Goal: Information Seeking & Learning: Learn about a topic

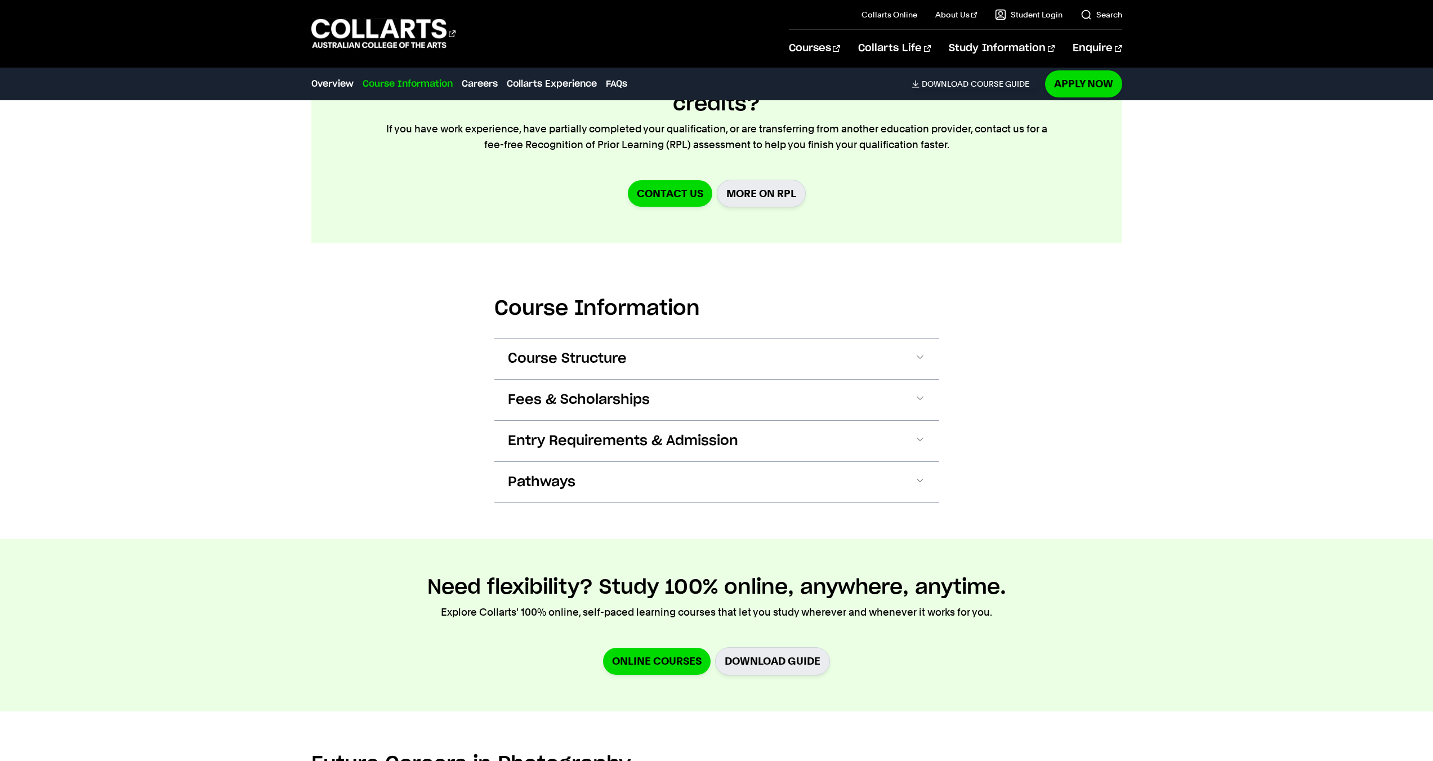
scroll to position [1182, 0]
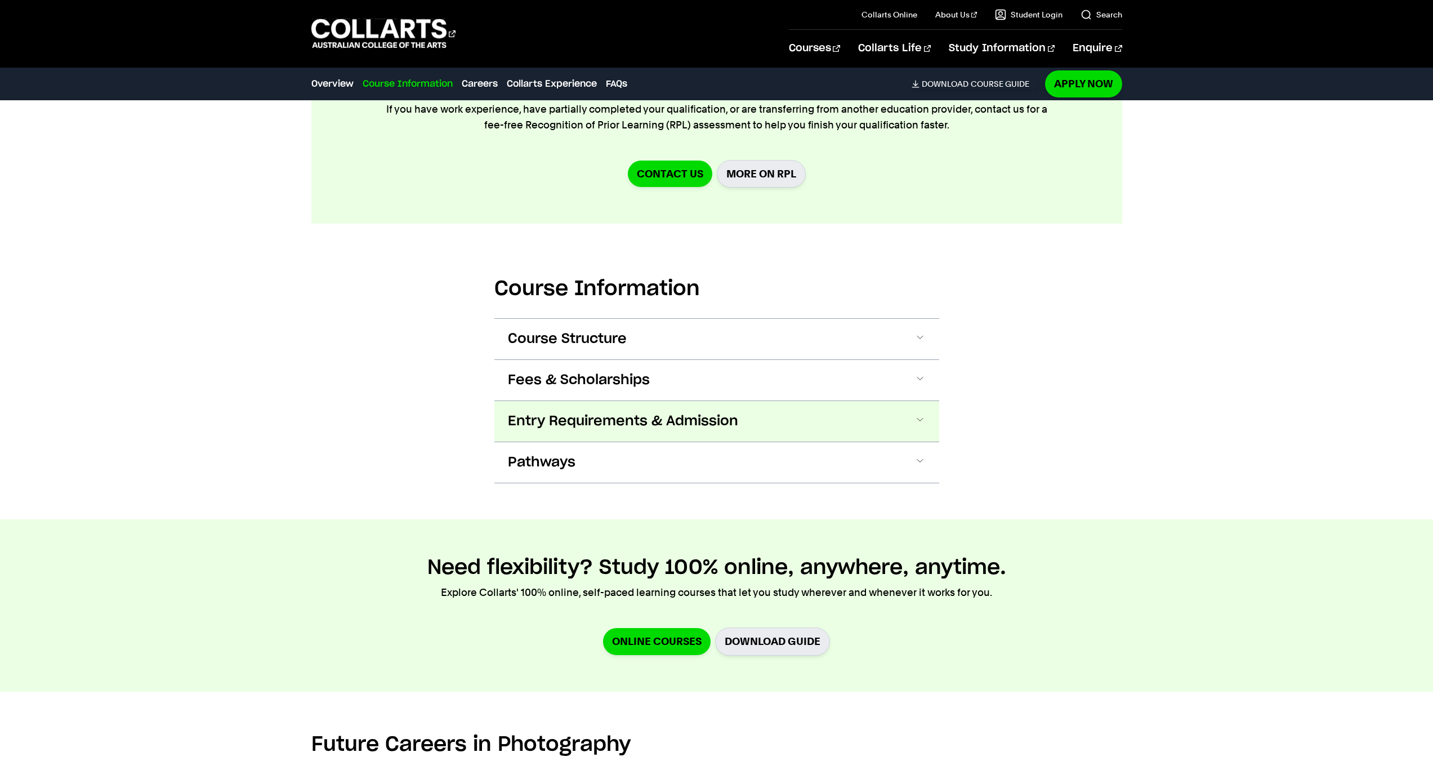
click at [653, 426] on span "Entry Requirements & Admission" at bounding box center [623, 421] width 230 height 18
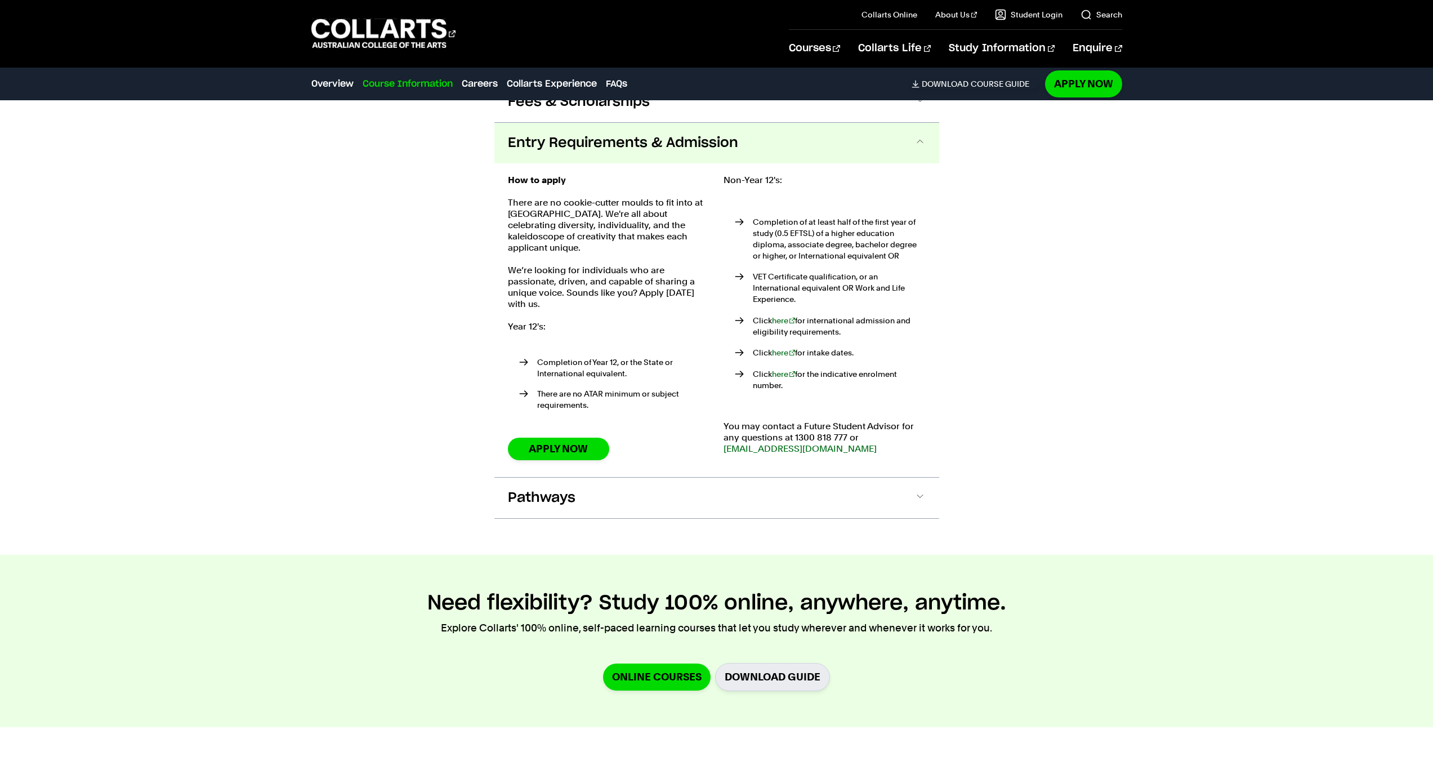
scroll to position [1482, 0]
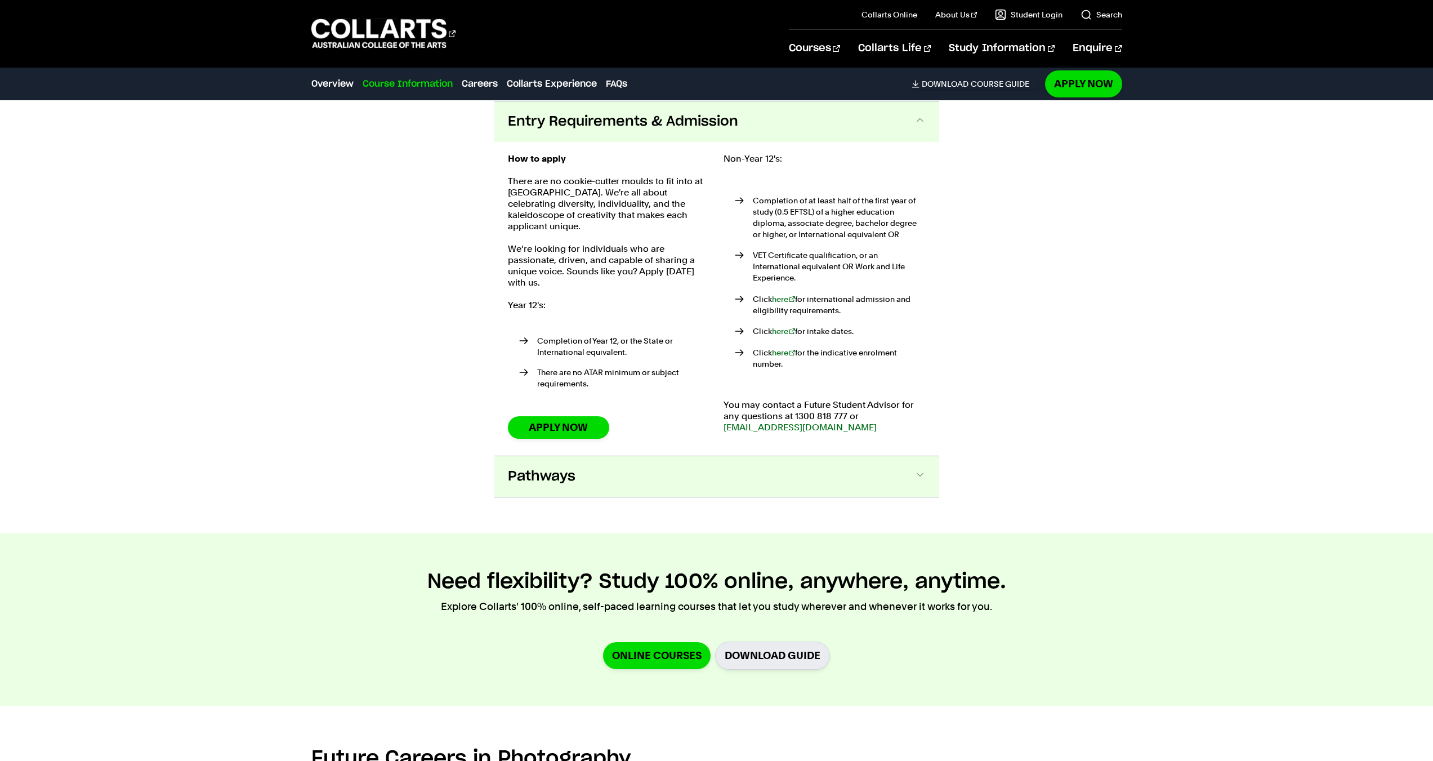
click at [705, 458] on button "Pathways" at bounding box center [716, 476] width 445 height 41
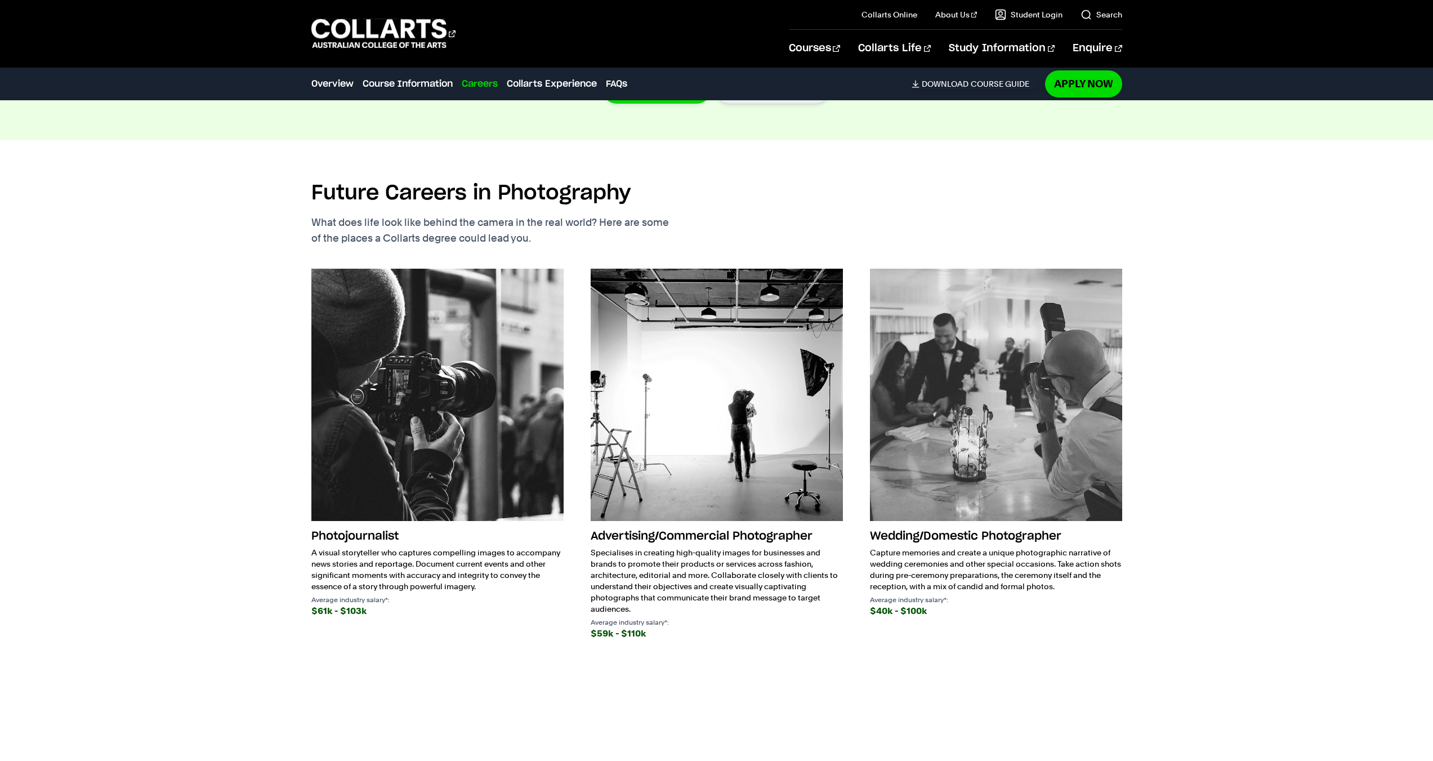
scroll to position [2276, 0]
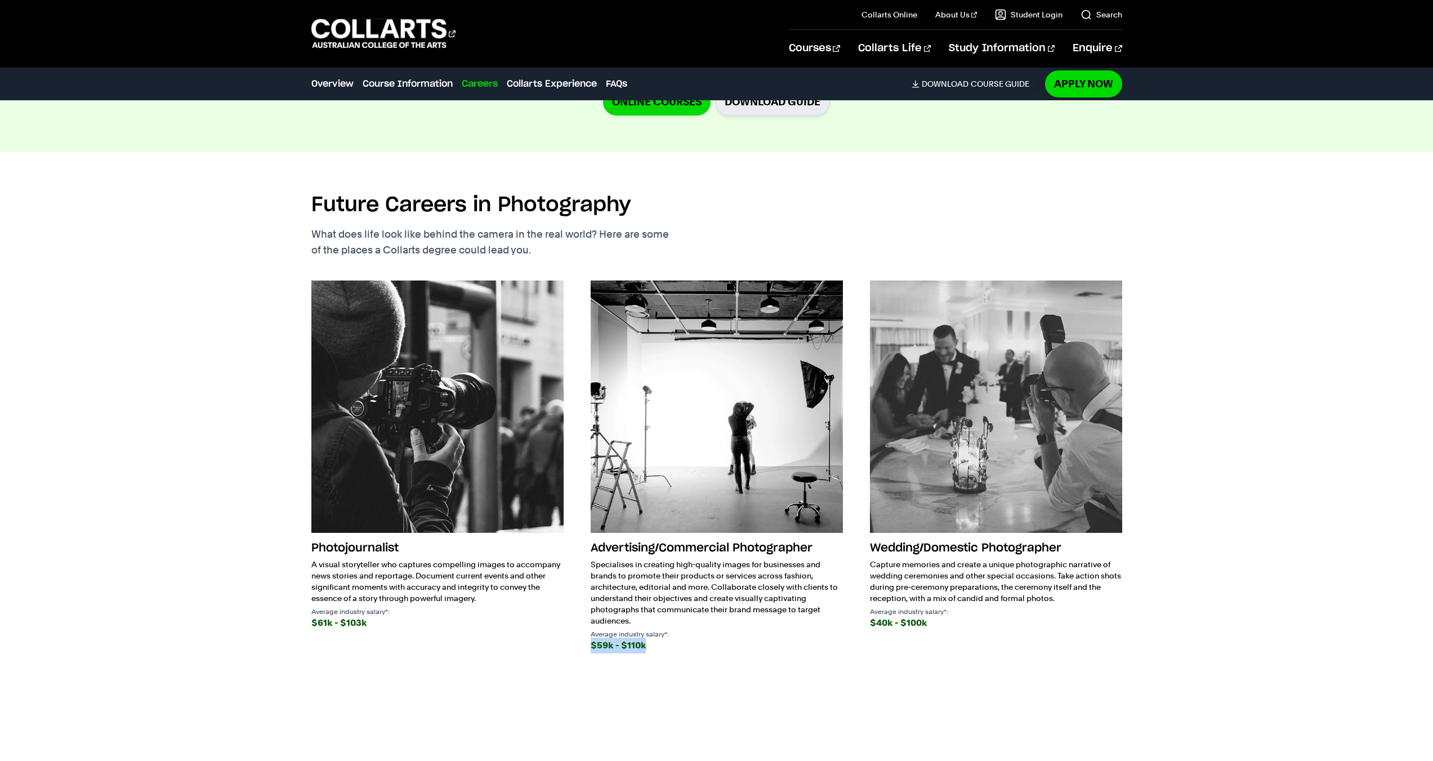
drag, startPoint x: 590, startPoint y: 628, endPoint x: 683, endPoint y: 627, distance: 92.9
click at [683, 627] on div "Photojournalist A visual storyteller who captures compelling images to accompan…" at bounding box center [716, 477] width 811 height 395
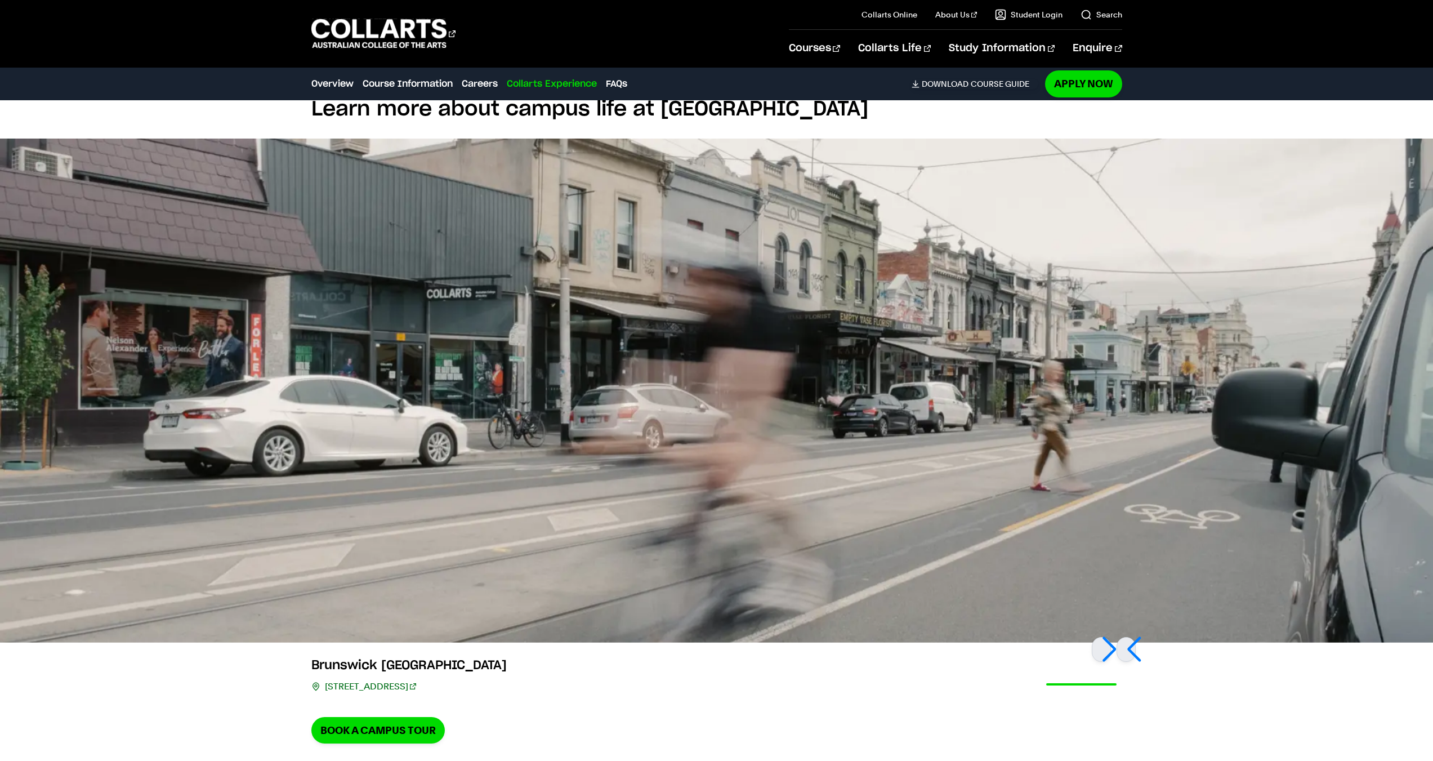
scroll to position [2952, 0]
click at [1111, 637] on div at bounding box center [1101, 649] width 19 height 25
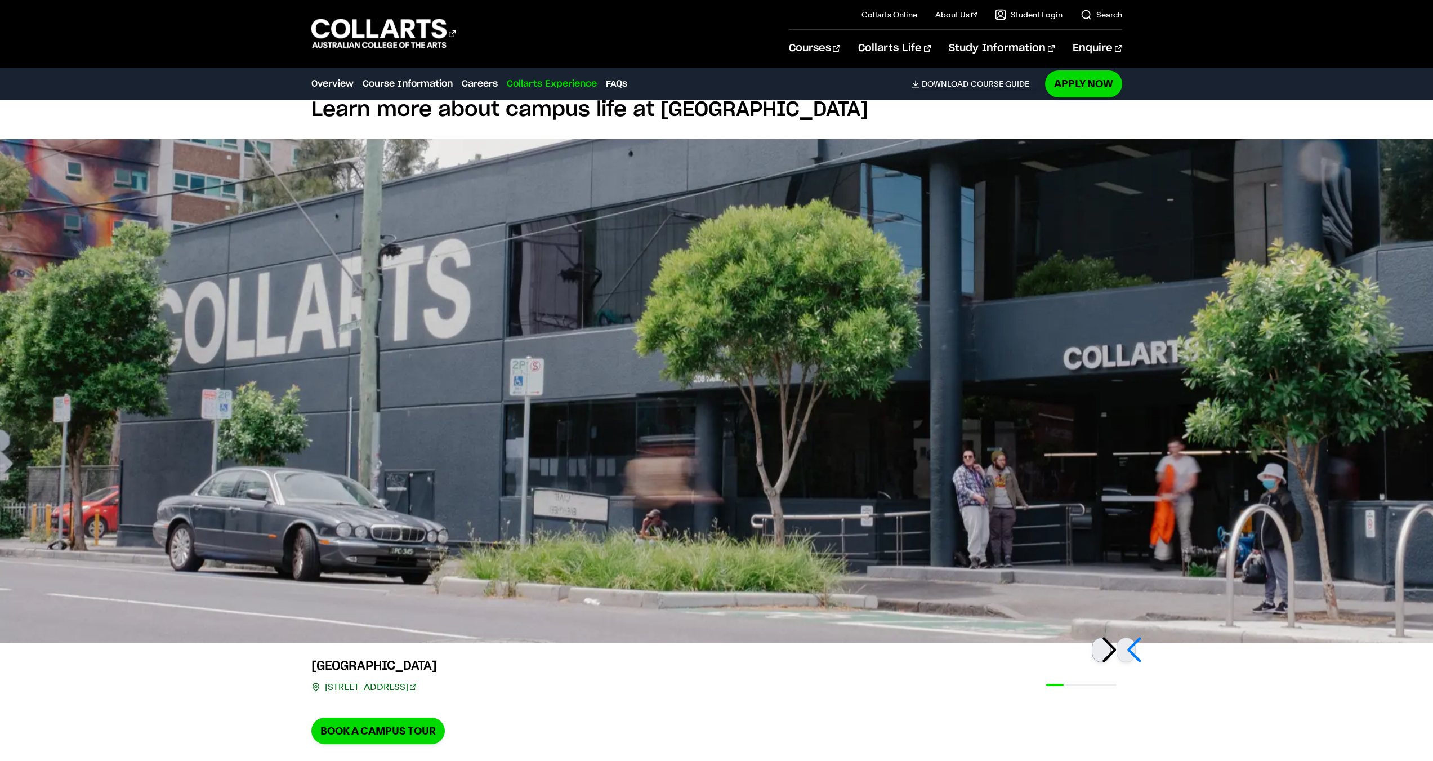
click at [1111, 637] on div at bounding box center [1101, 649] width 19 height 25
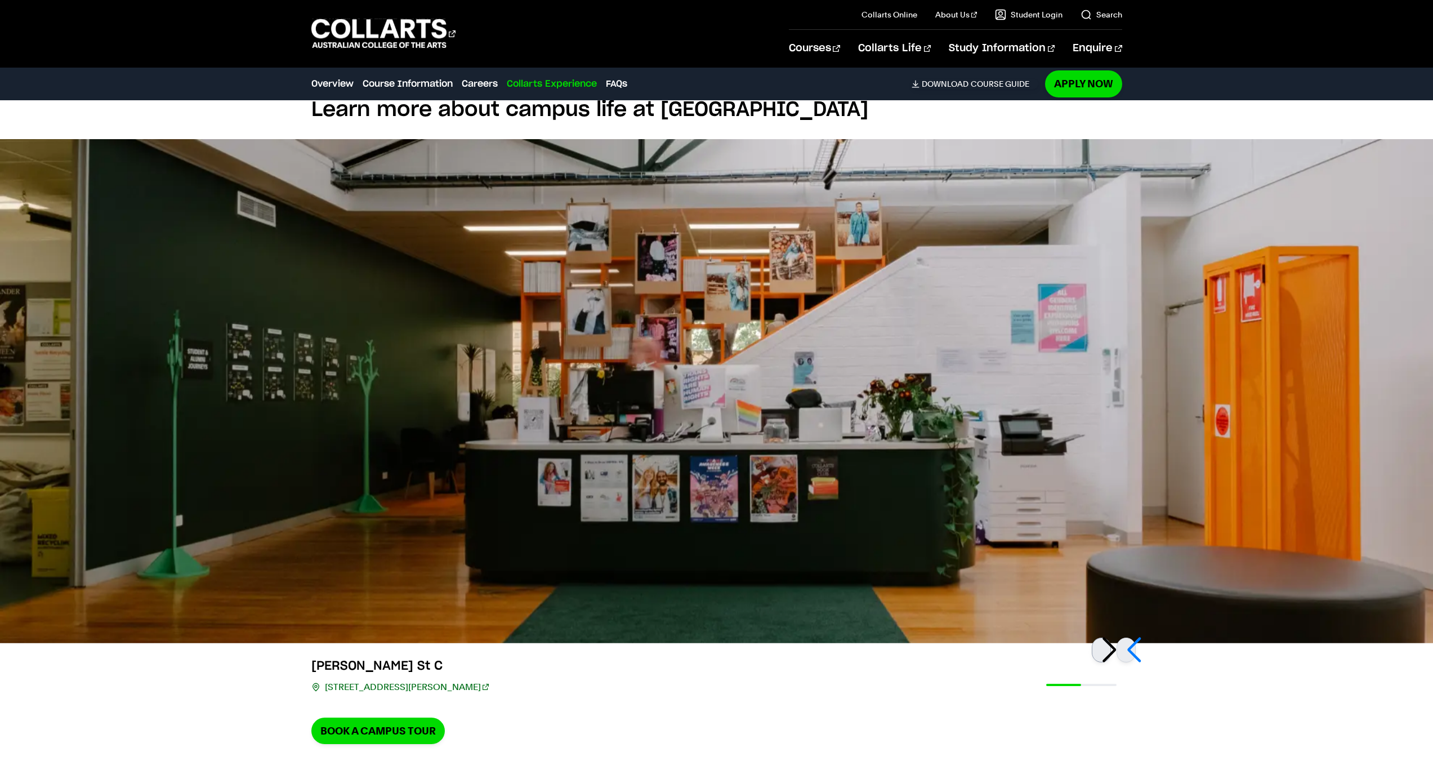
click at [1111, 637] on div at bounding box center [1101, 649] width 19 height 25
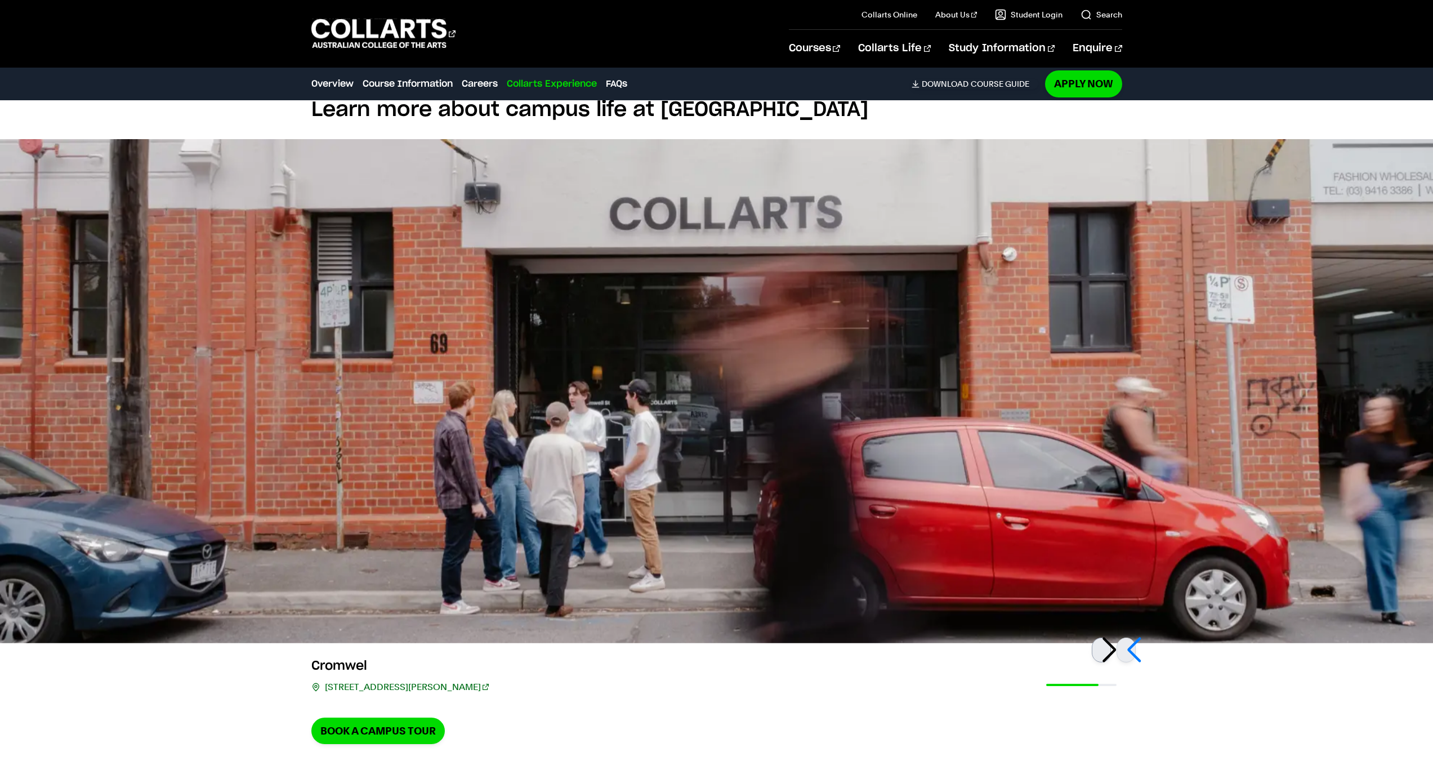
click at [1111, 637] on div at bounding box center [1101, 649] width 19 height 25
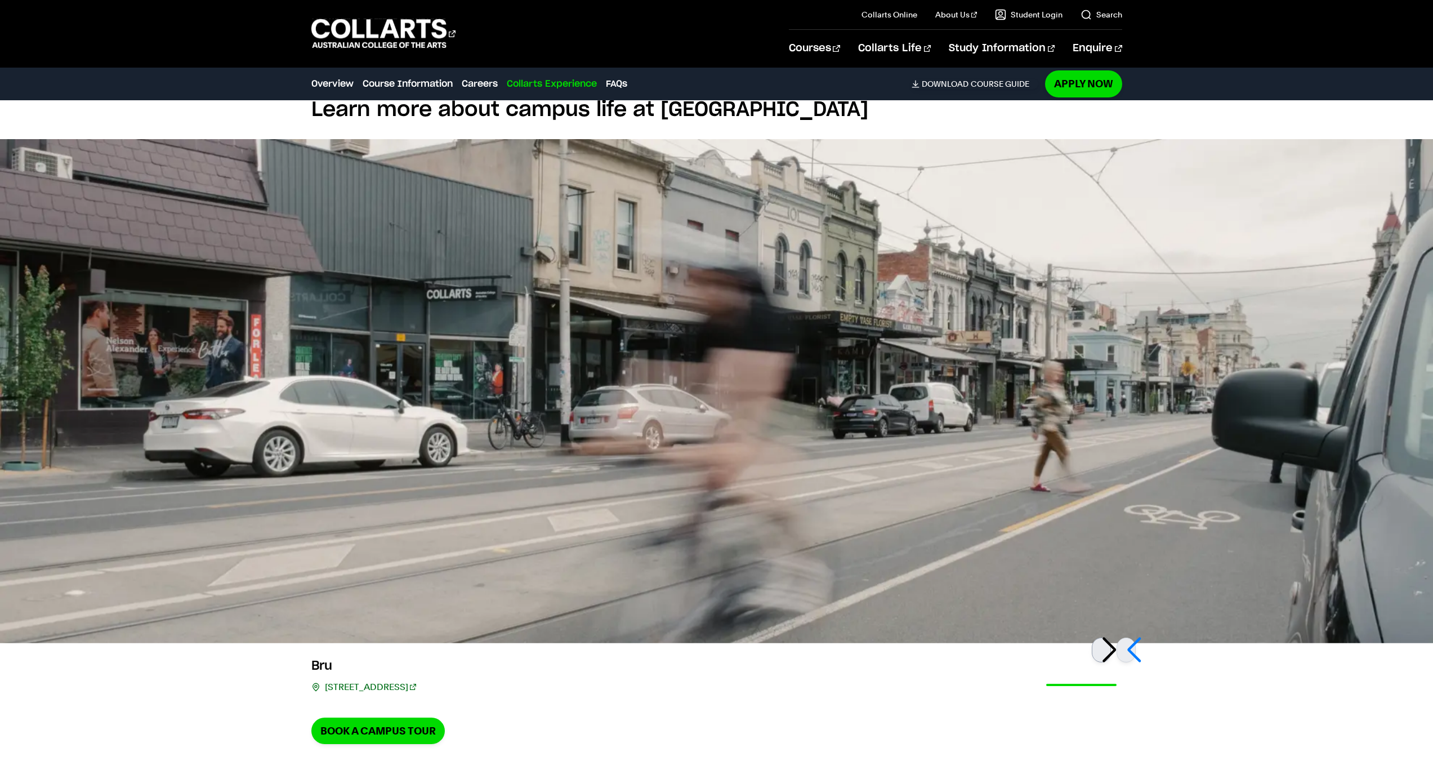
click at [1111, 637] on div at bounding box center [1101, 649] width 19 height 25
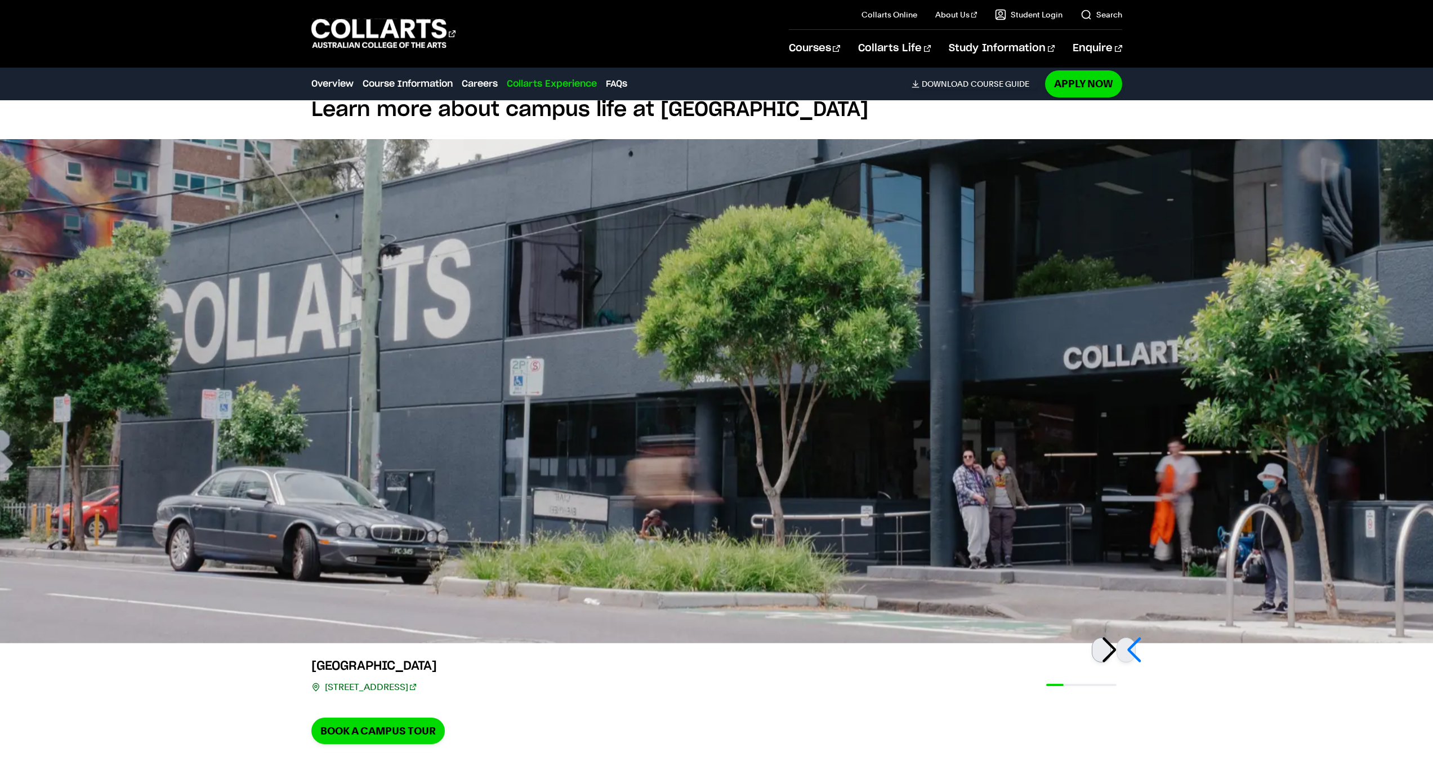
click at [1111, 637] on div at bounding box center [1101, 649] width 19 height 25
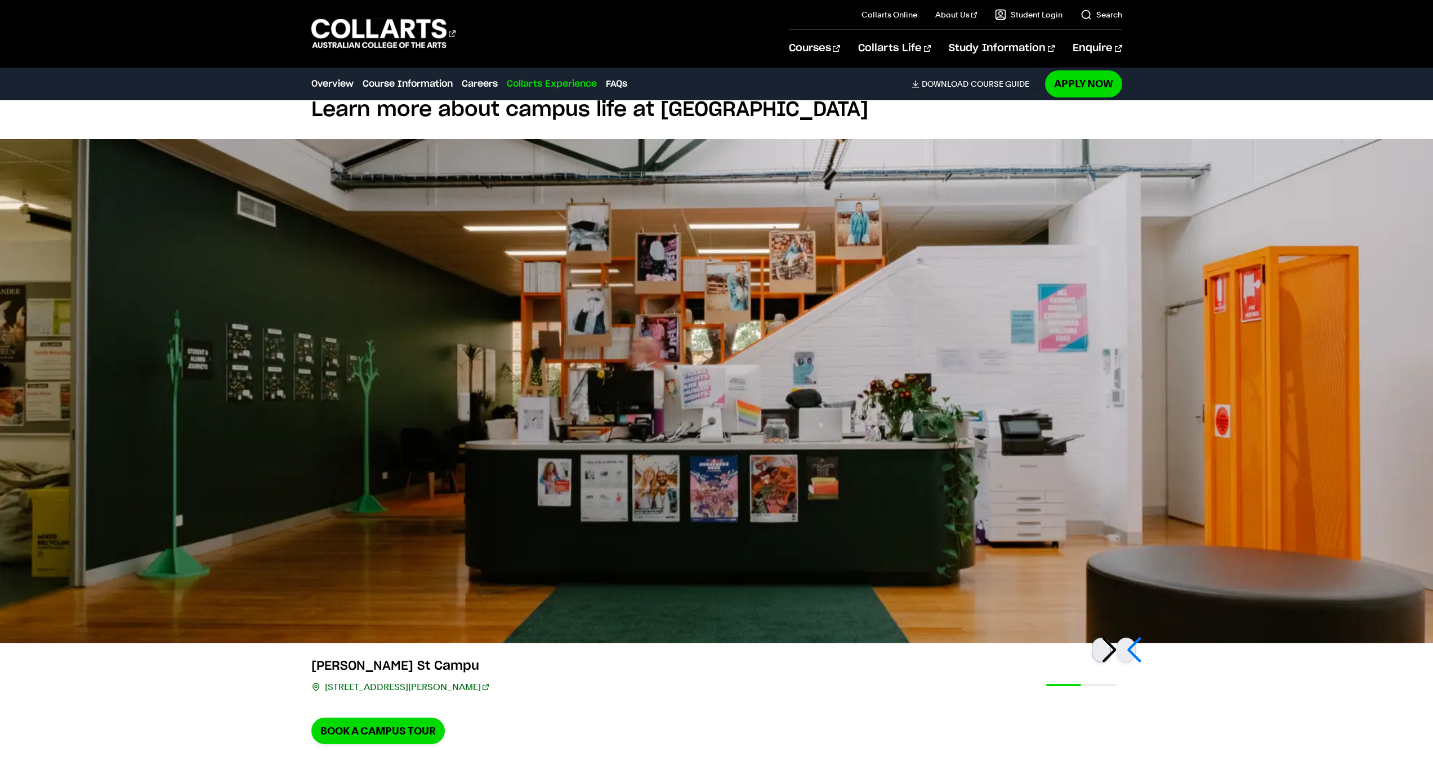
click at [1111, 637] on div at bounding box center [1101, 649] width 19 height 25
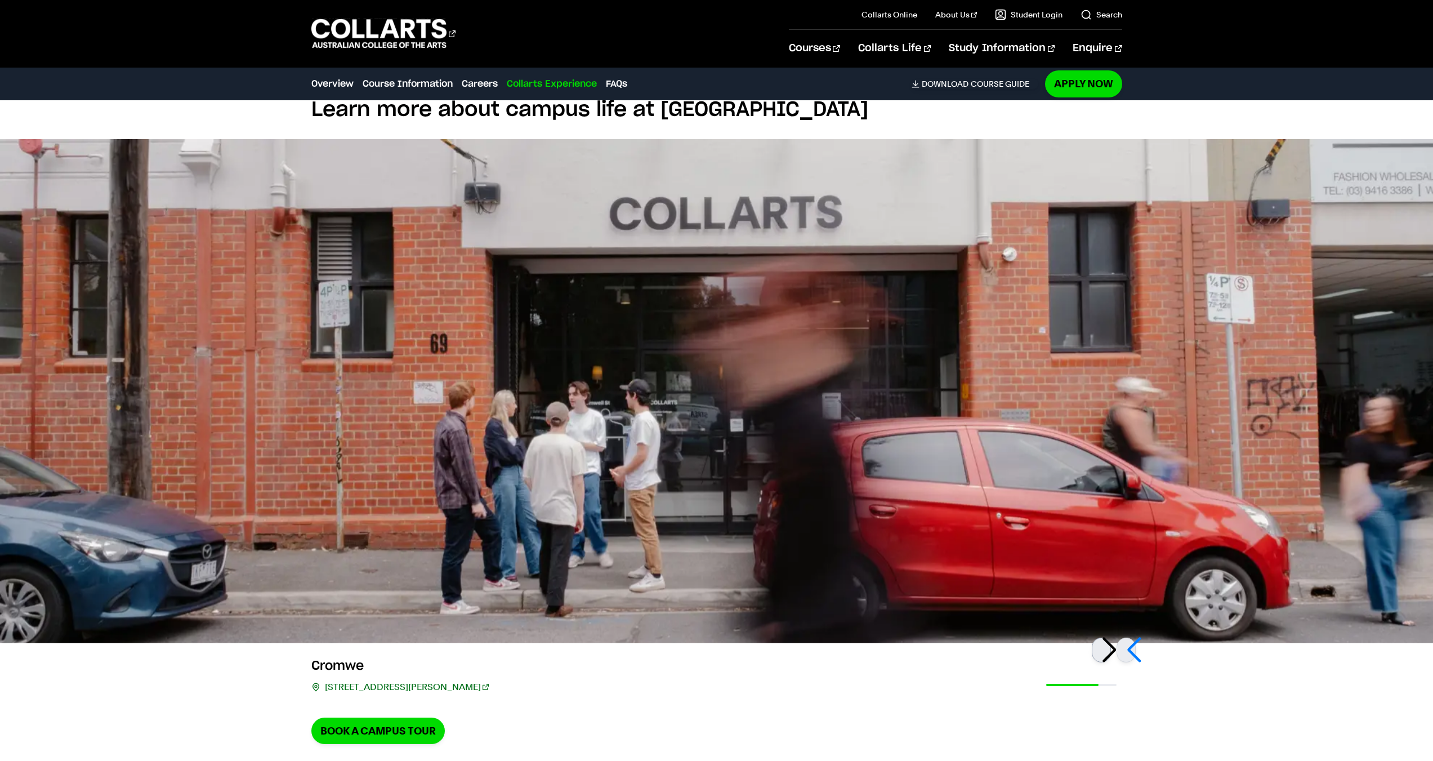
click at [1111, 637] on div at bounding box center [1101, 649] width 19 height 25
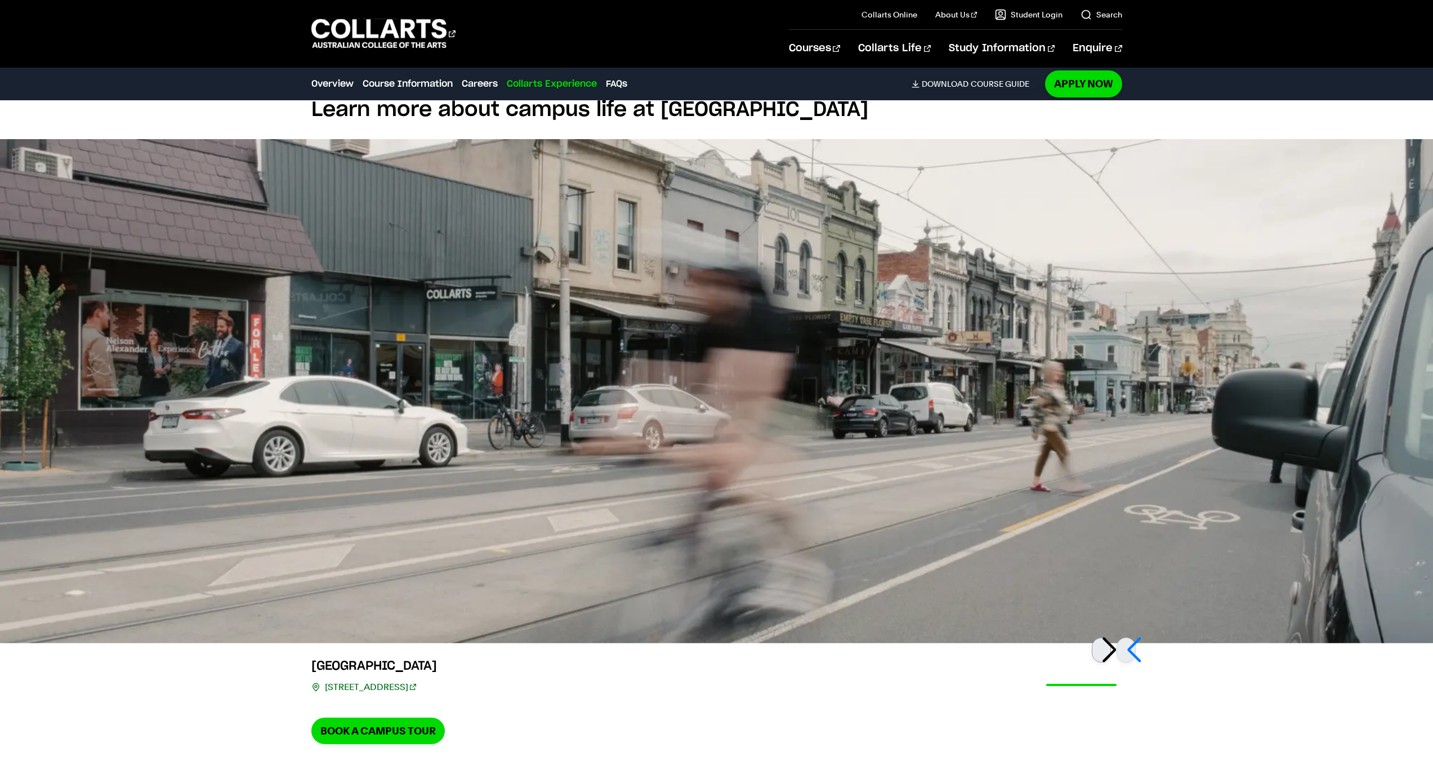
click at [1111, 637] on div at bounding box center [1101, 649] width 19 height 25
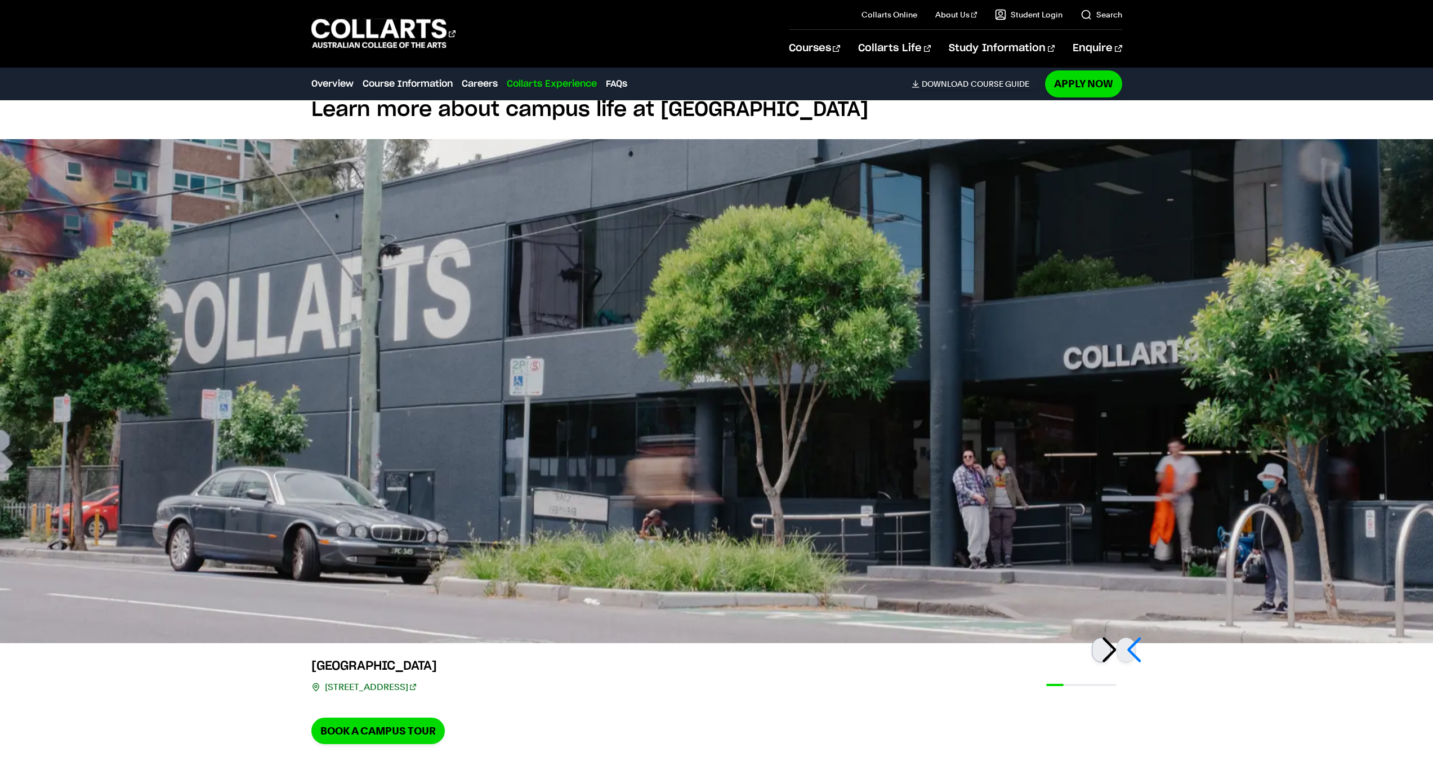
click at [1111, 637] on div at bounding box center [1101, 649] width 19 height 25
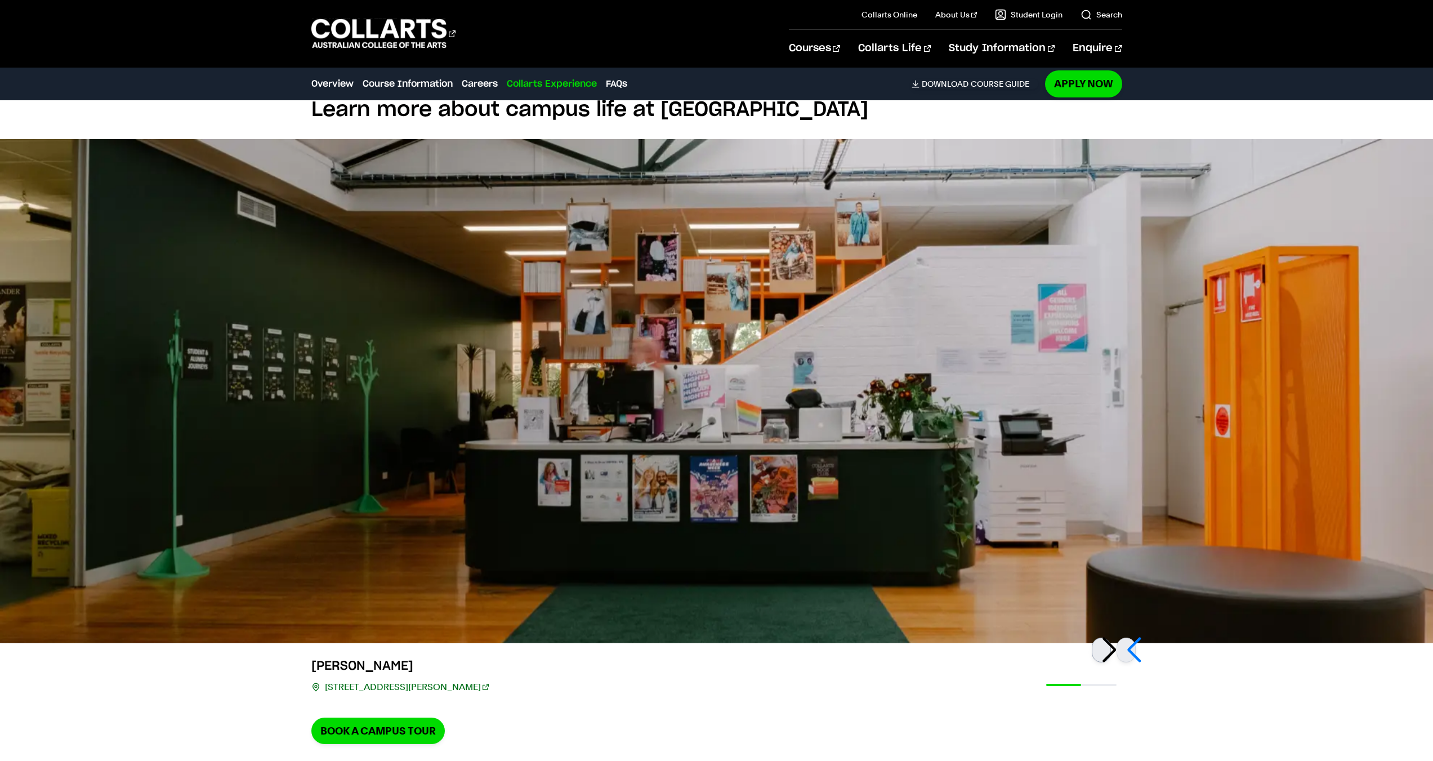
click at [1111, 637] on div at bounding box center [1101, 649] width 19 height 25
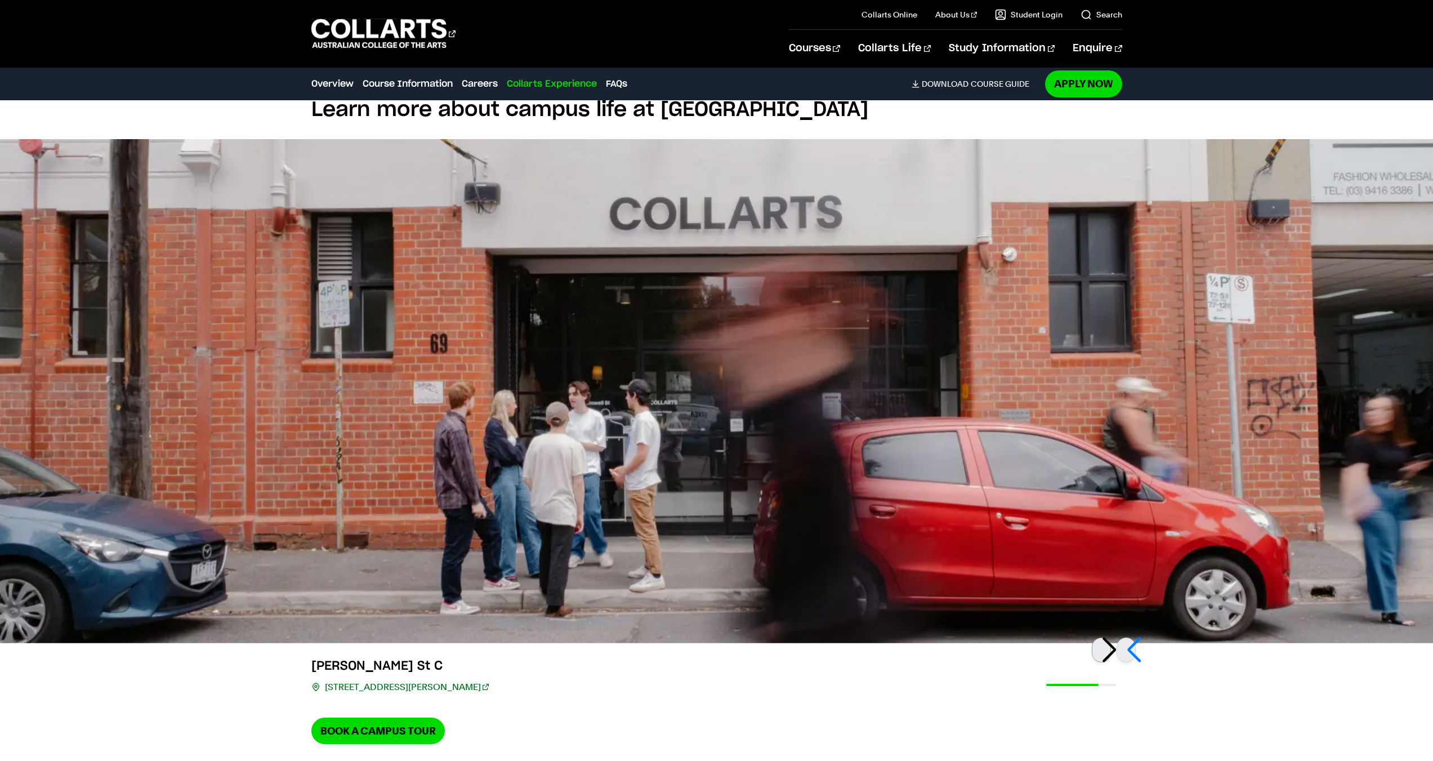
click at [1111, 637] on div at bounding box center [1101, 649] width 19 height 25
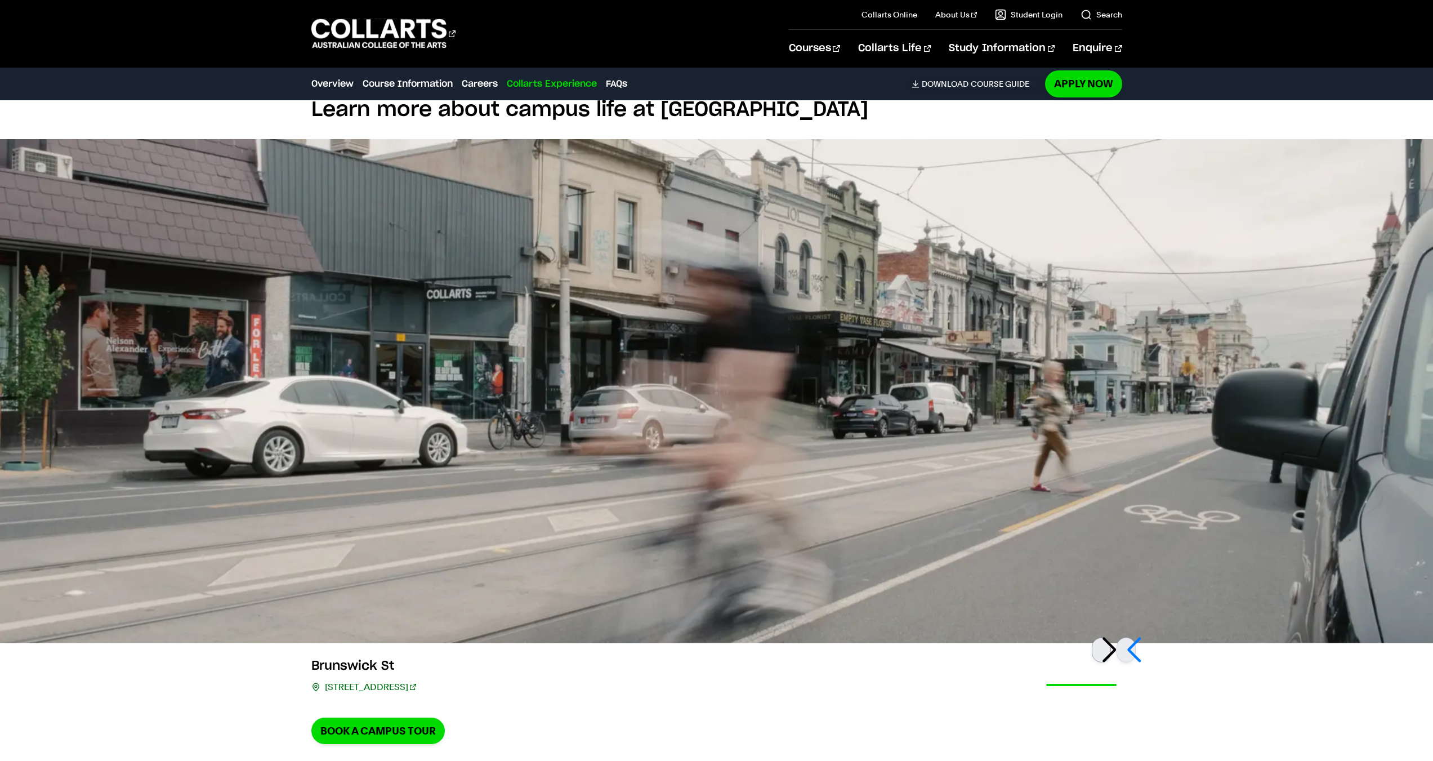
click at [1111, 637] on div at bounding box center [1101, 649] width 19 height 25
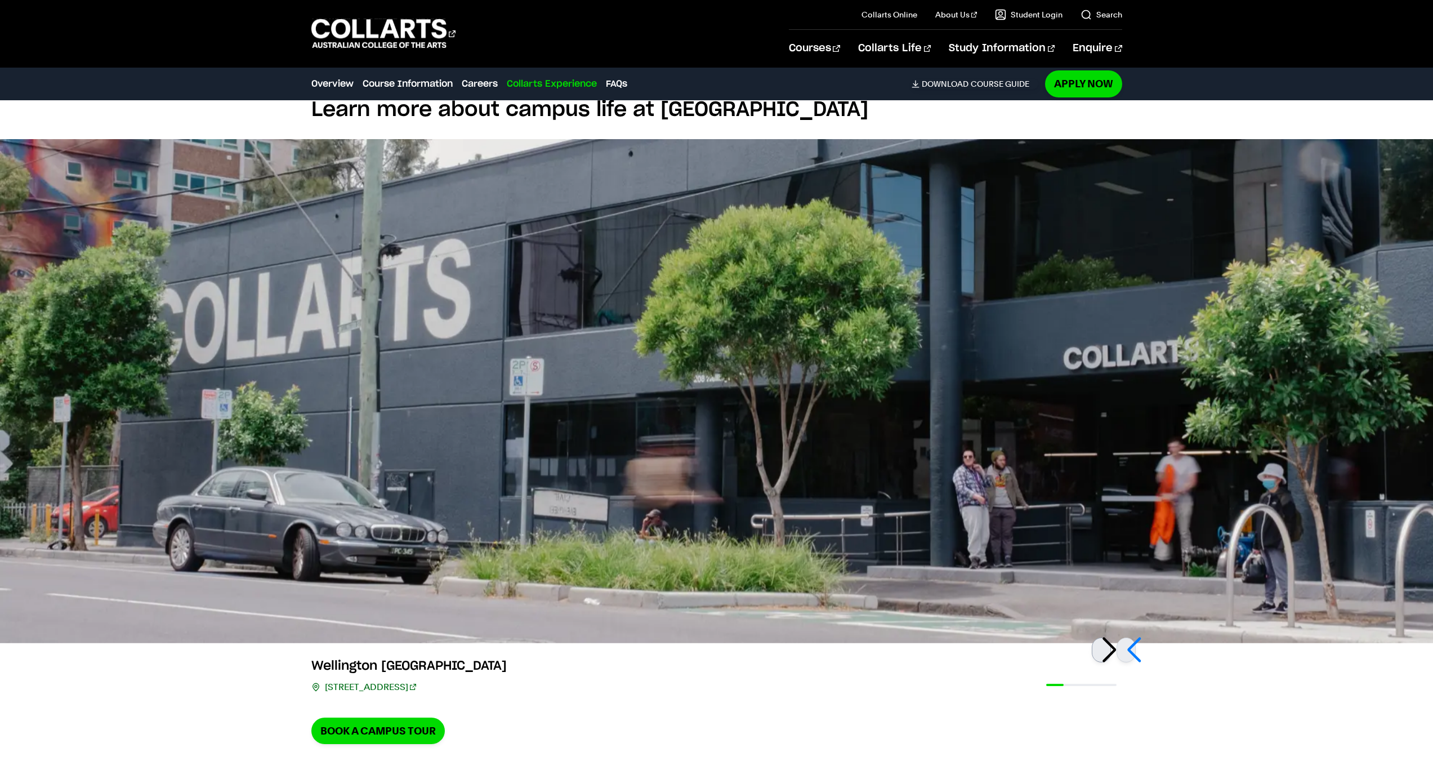
click at [1111, 637] on div at bounding box center [1101, 649] width 19 height 25
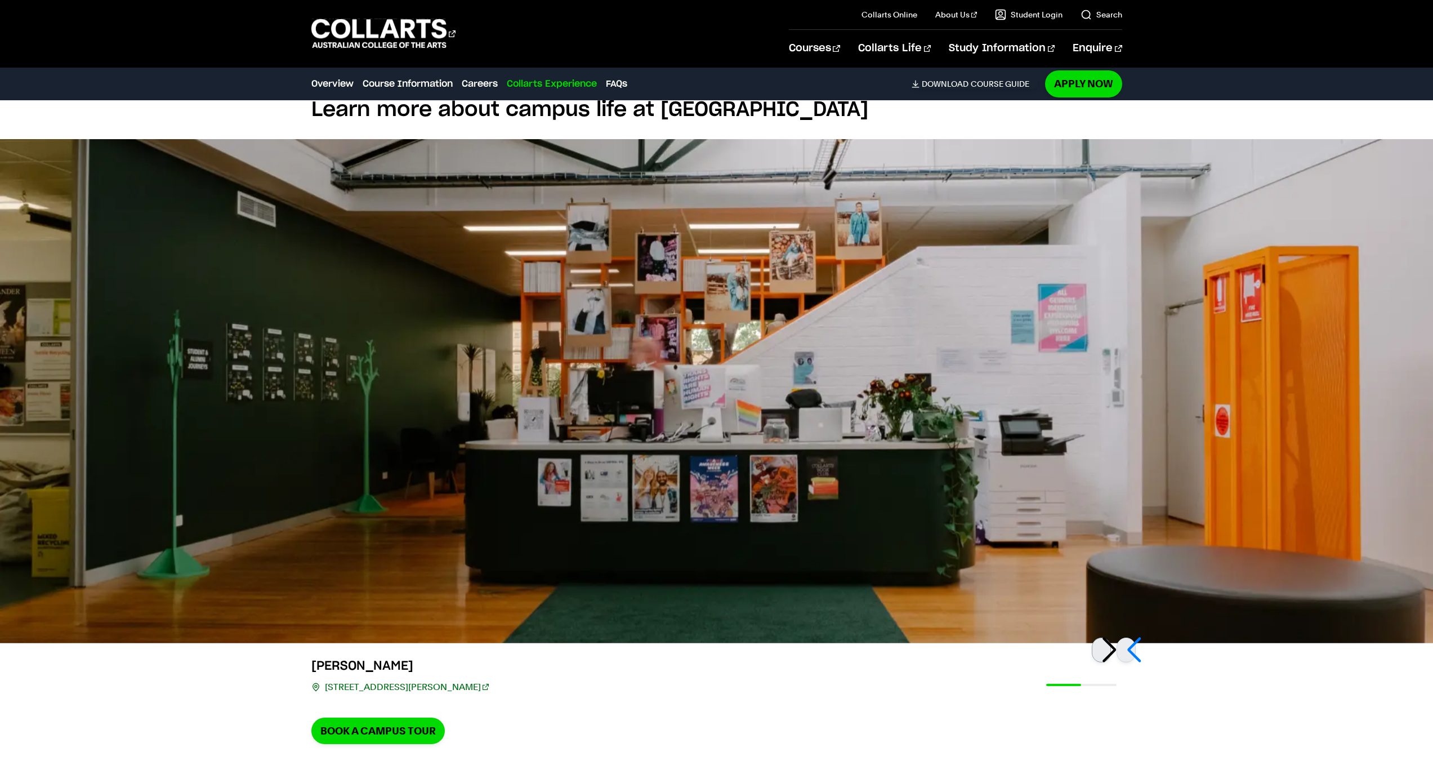
click at [1105, 637] on div at bounding box center [1101, 649] width 19 height 25
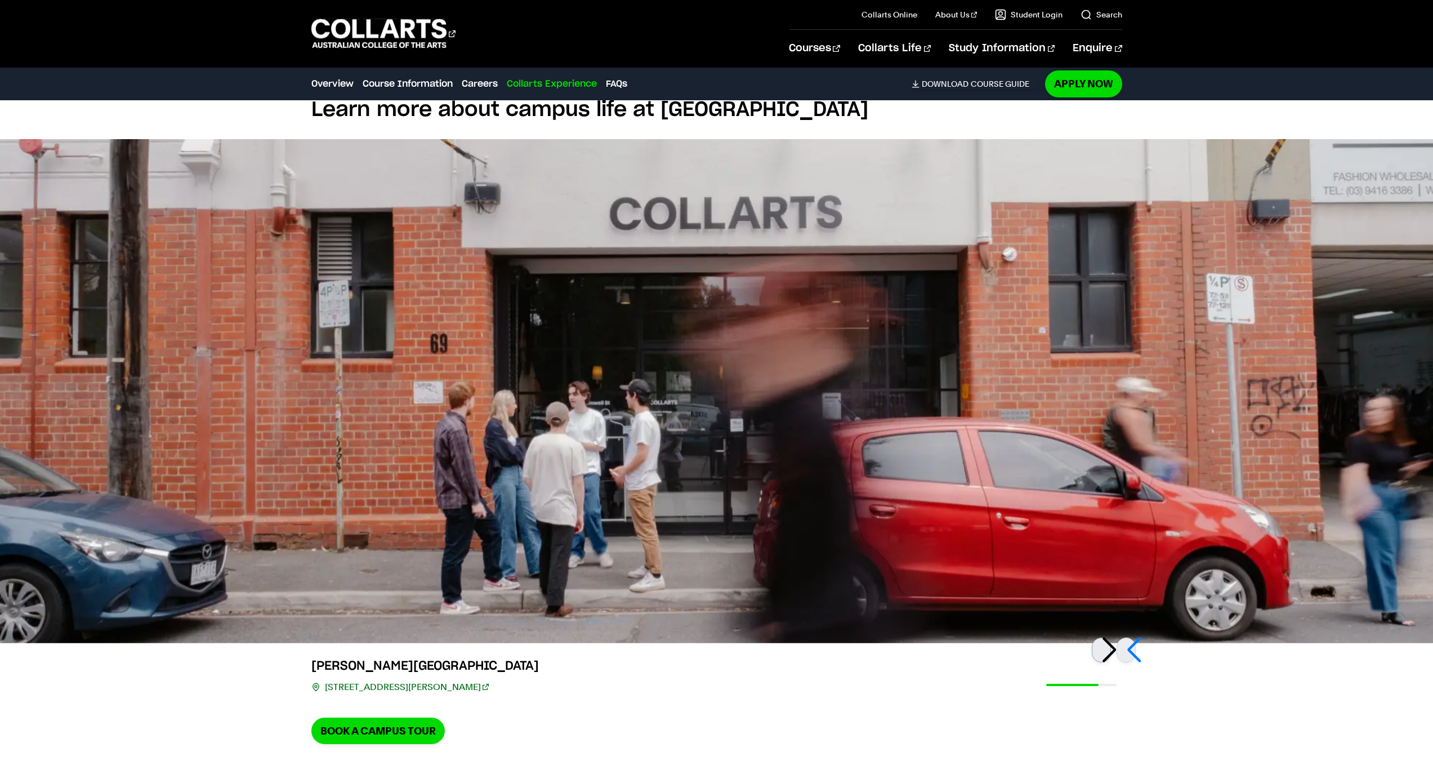
click at [1105, 637] on div at bounding box center [1101, 649] width 19 height 25
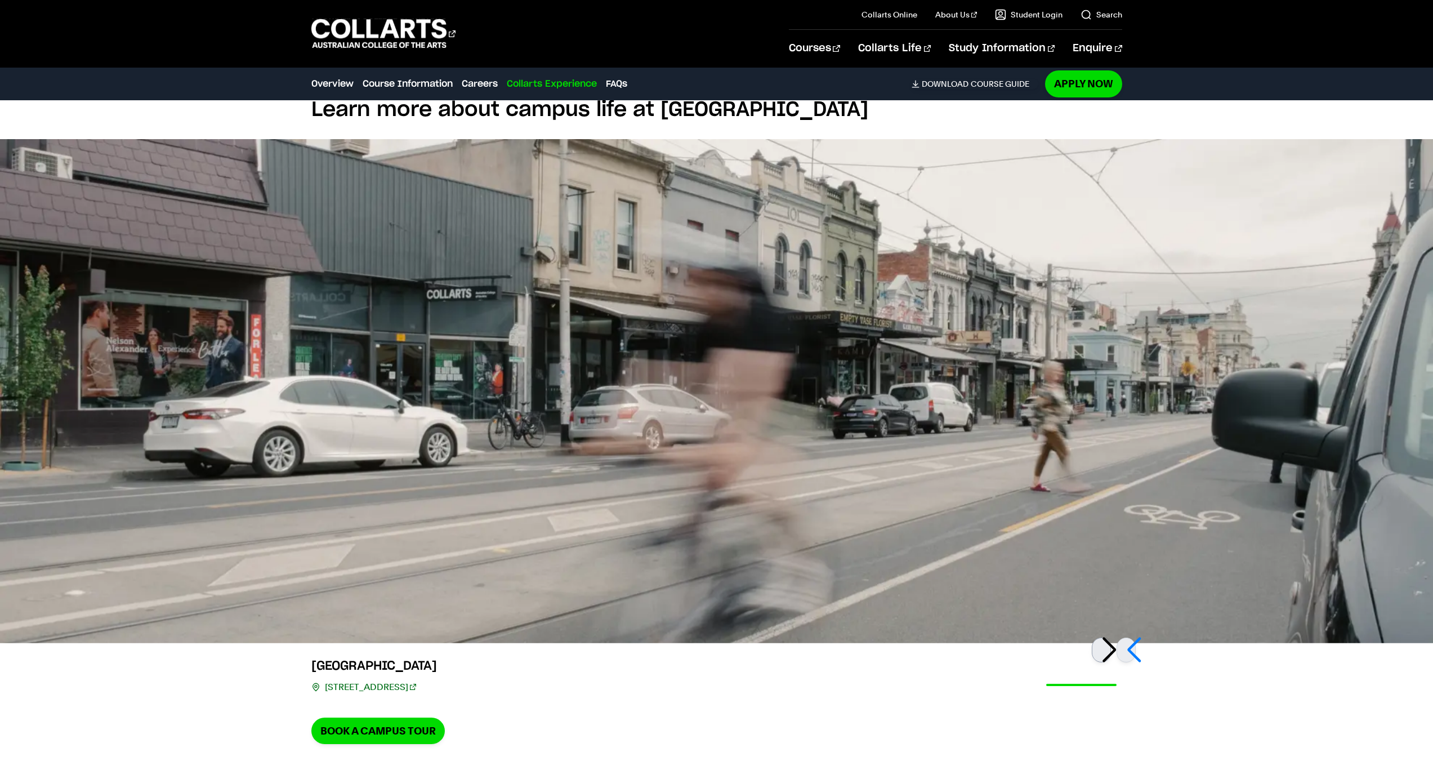
click at [1105, 637] on div at bounding box center [1101, 649] width 19 height 25
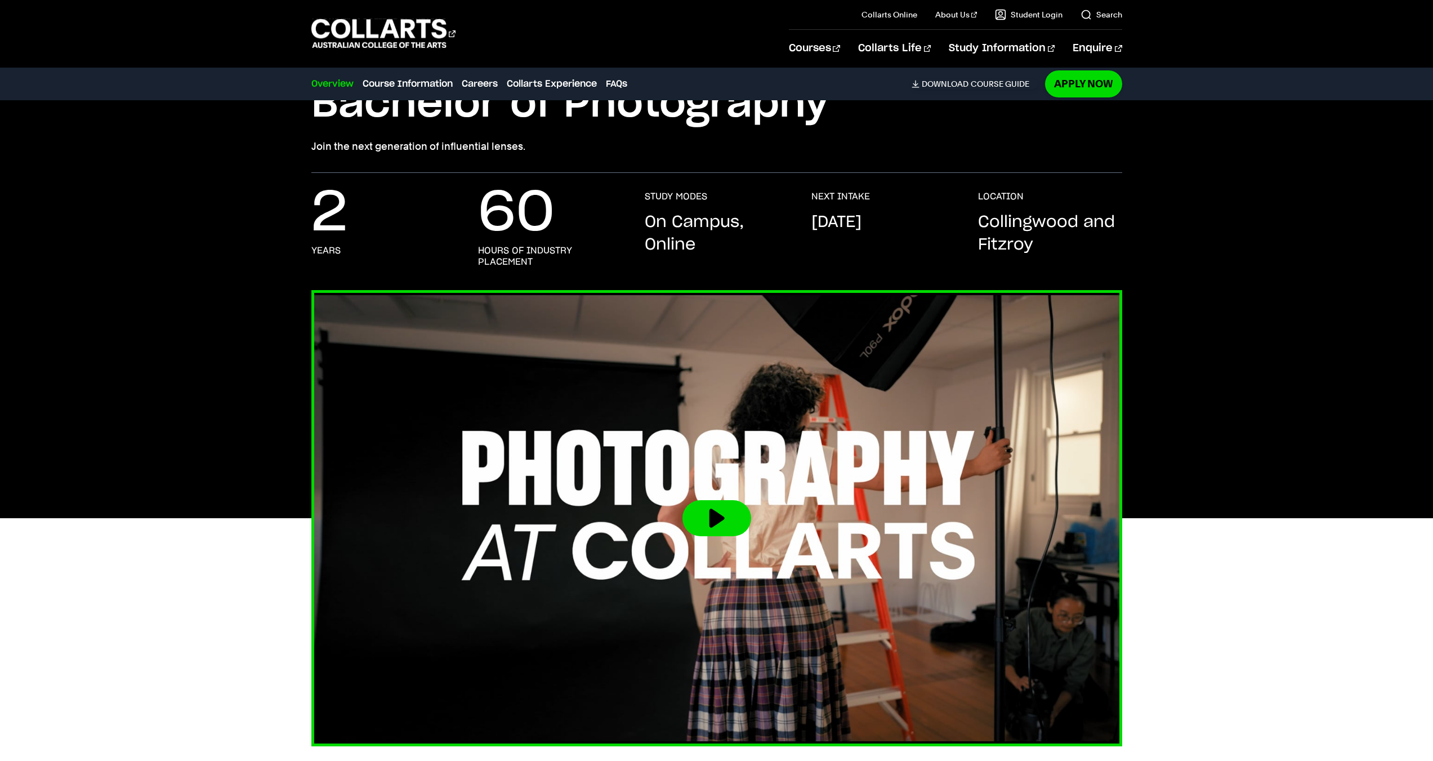
scroll to position [0, 0]
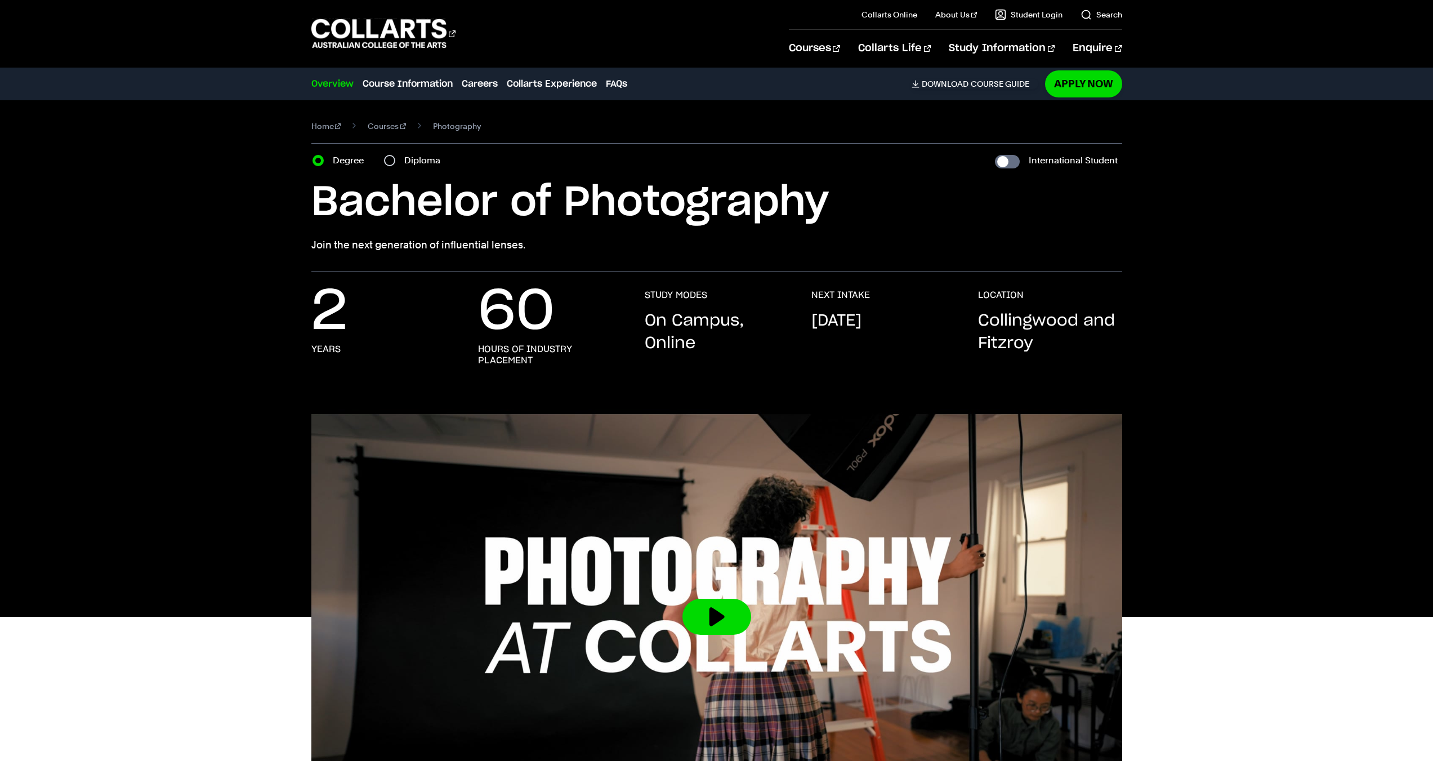
drag, startPoint x: 1198, startPoint y: 265, endPoint x: 1196, endPoint y: 237, distance: 28.2
click at [1200, 259] on div "Home Courses Photography Course variant Degree Diploma International Student Ba…" at bounding box center [716, 185] width 1055 height 171
click at [1008, 155] on input "International Student" at bounding box center [1007, 162] width 25 height 14
checkbox input "true"
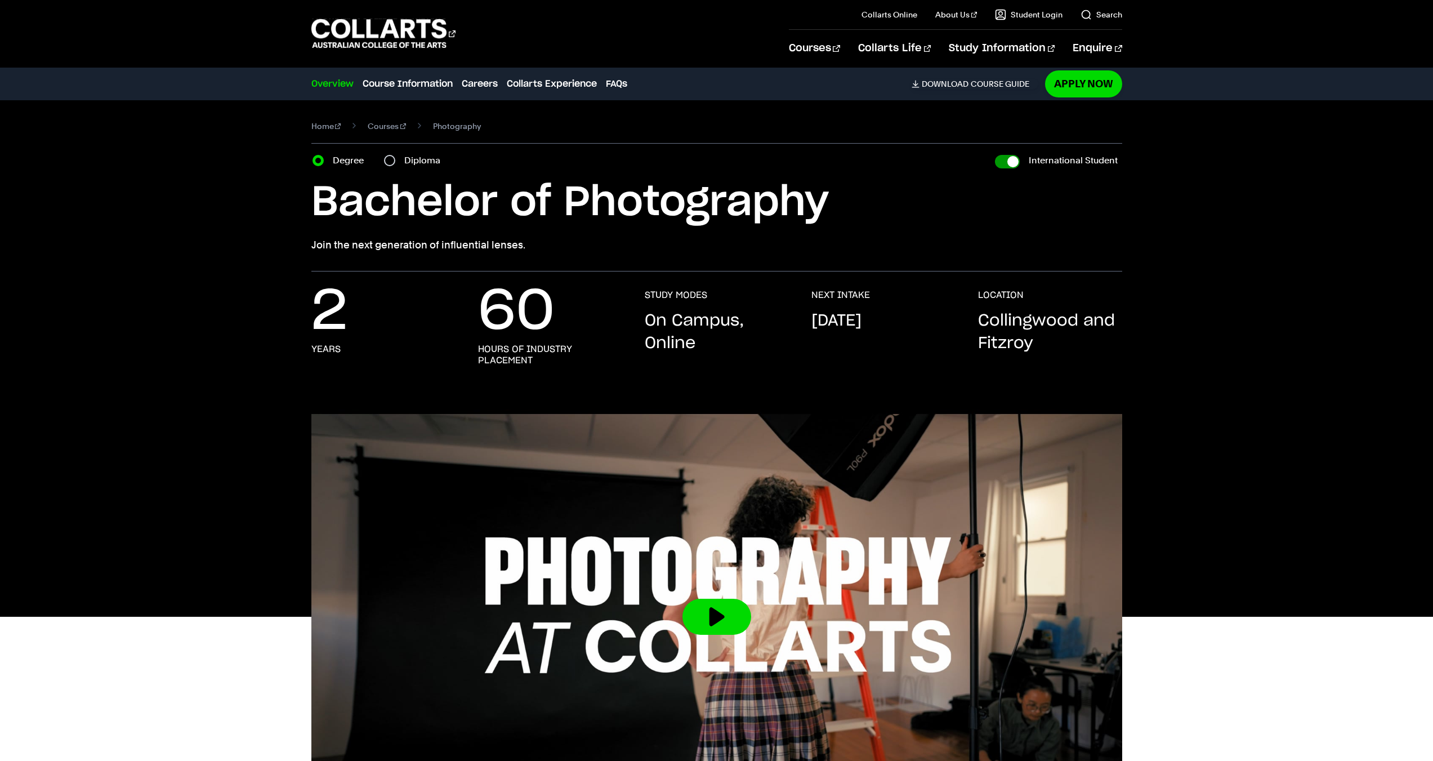
checkbox input "true"
click at [1008, 155] on input "International Student" at bounding box center [1007, 162] width 25 height 14
checkbox input "false"
click at [1008, 155] on input "International Student" at bounding box center [1007, 162] width 25 height 14
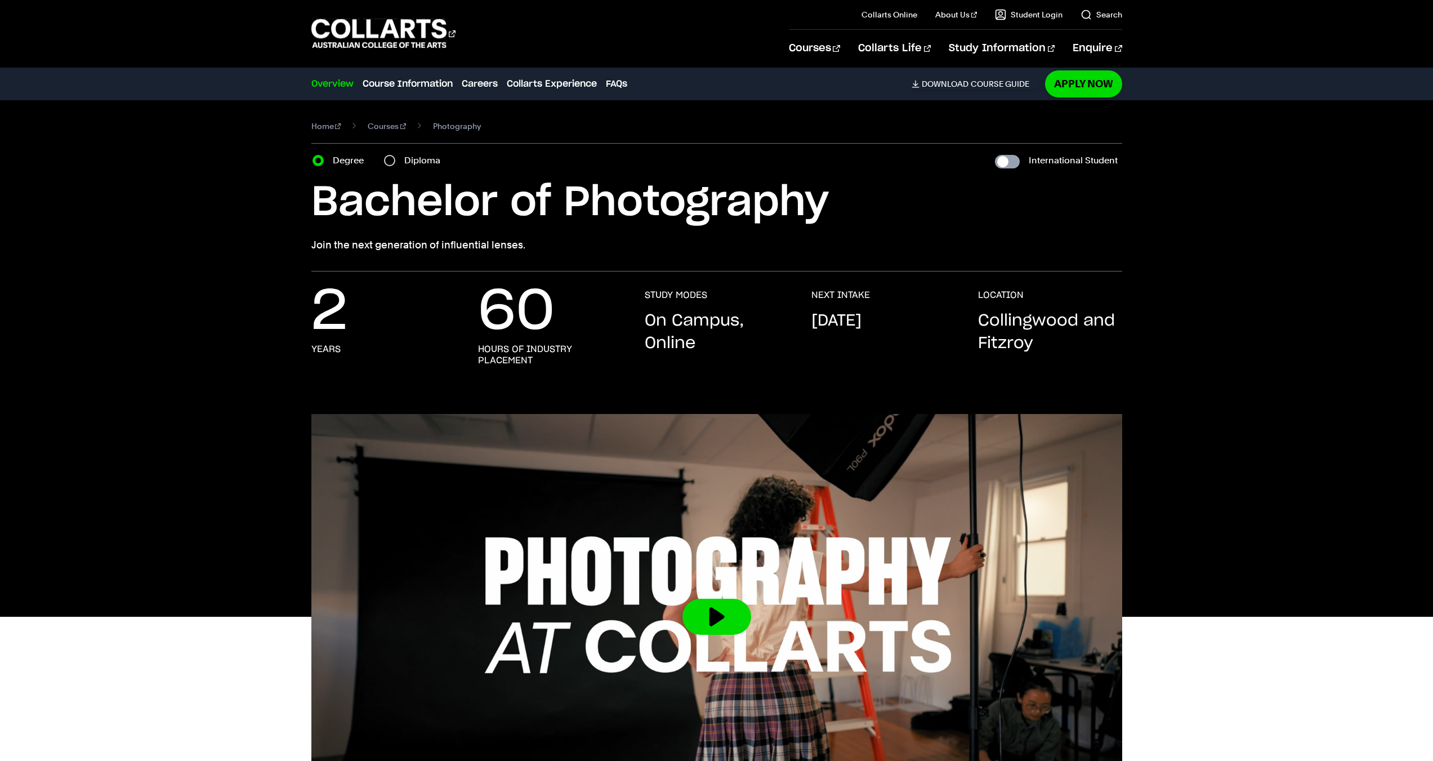
checkbox input "true"
click at [1008, 155] on input "International Student" at bounding box center [1007, 162] width 25 height 14
checkbox input "false"
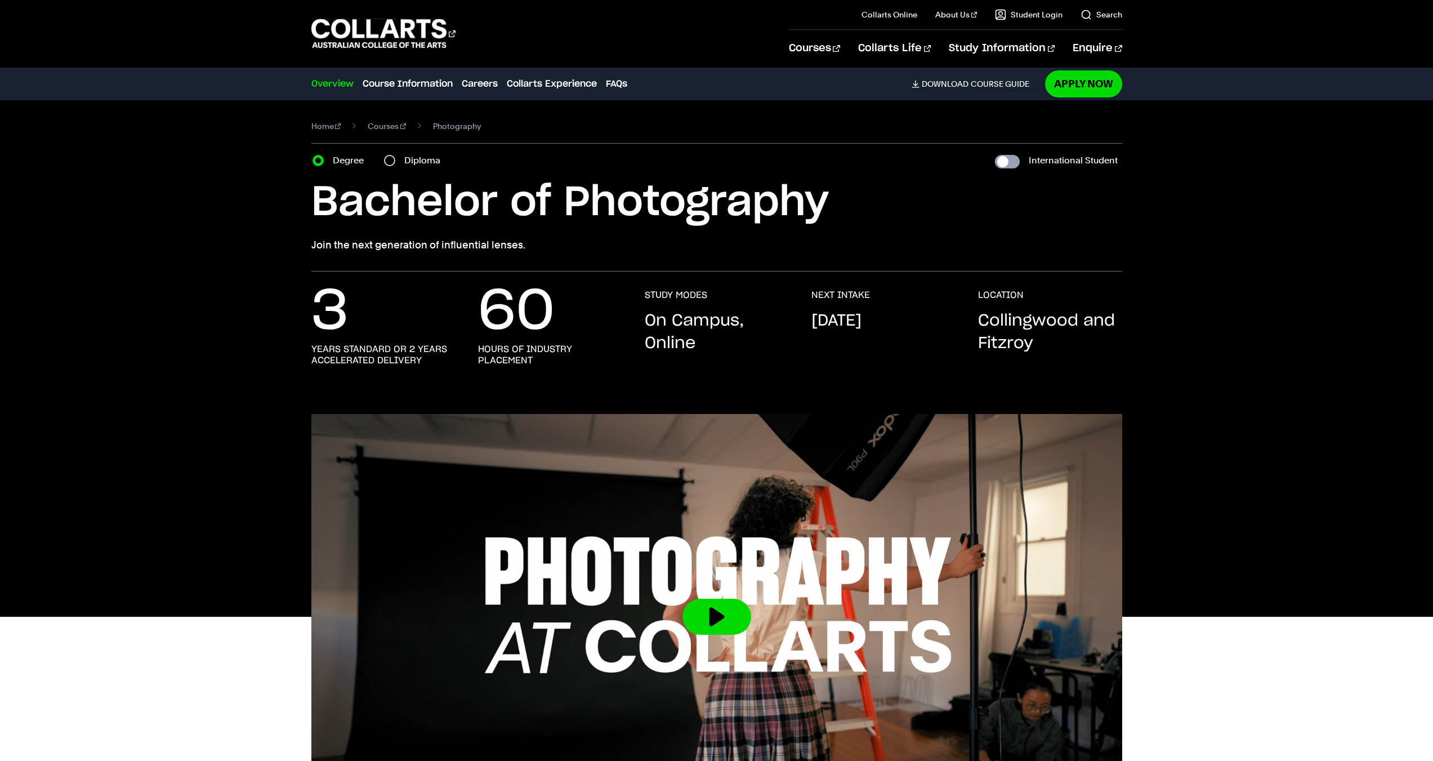
checkbox input "false"
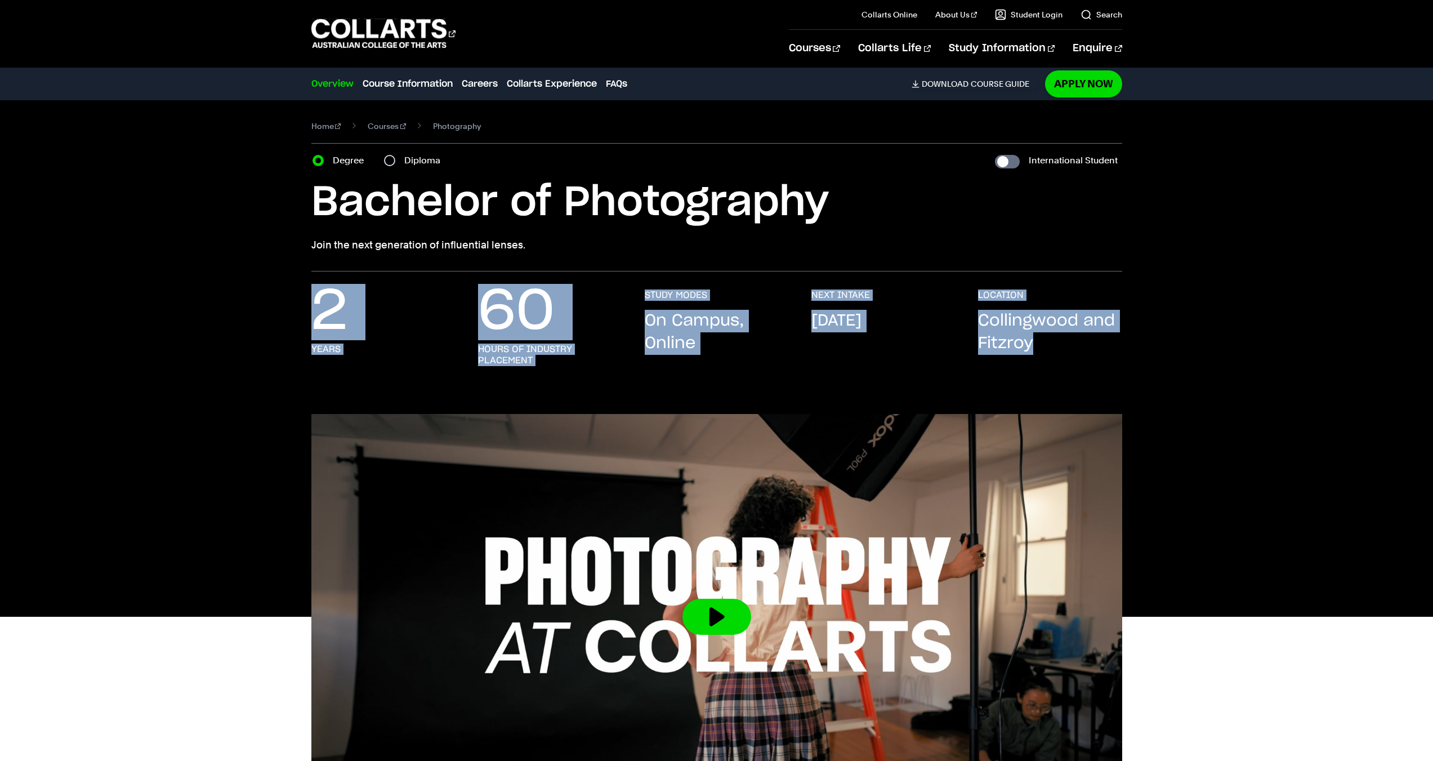
drag, startPoint x: 206, startPoint y: 329, endPoint x: 1227, endPoint y: 351, distance: 1021.1
click at [1227, 351] on div "2 years 60 hours of industry placement STUDY MODES On Campus, Online NEXT INTAK…" at bounding box center [716, 338] width 1055 height 99
click at [1230, 349] on div "2 years 60 hours of industry placement STUDY MODES On Campus, Online NEXT INTAK…" at bounding box center [716, 338] width 1055 height 99
